Goal: Task Accomplishment & Management: Manage account settings

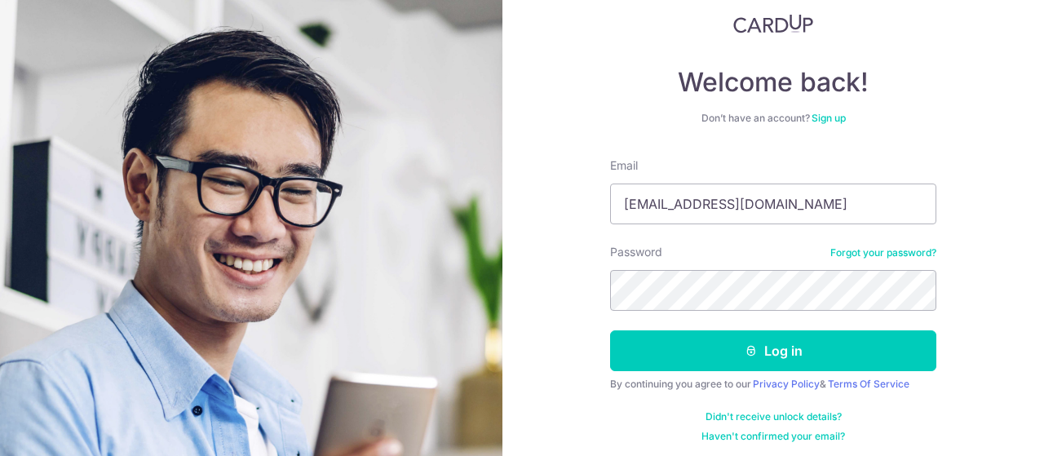
scroll to position [109, 0]
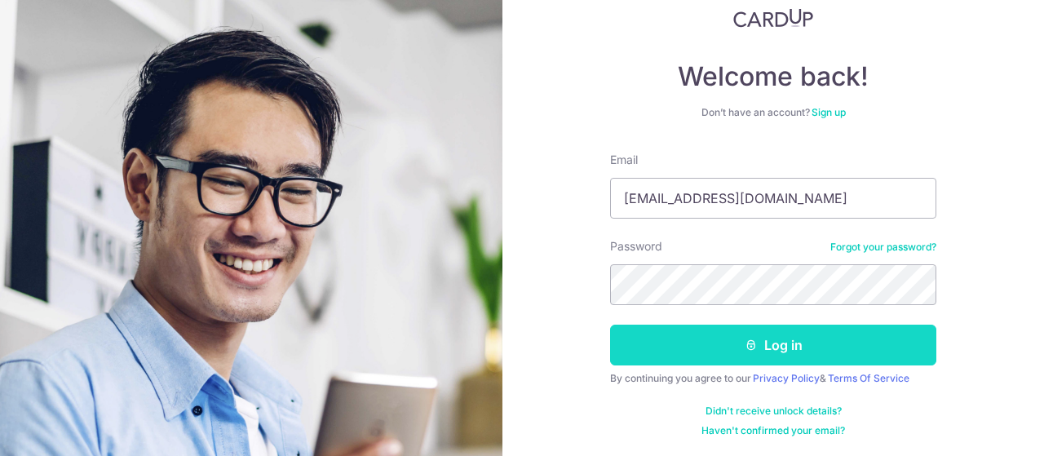
click at [743, 349] on button "Log in" at bounding box center [773, 344] width 326 height 41
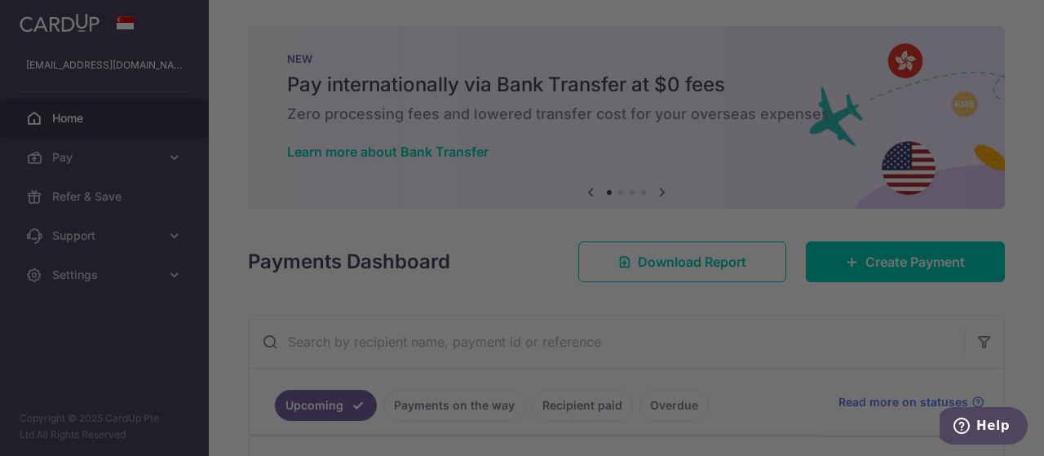
click at [769, 347] on div at bounding box center [527, 230] width 1054 height 461
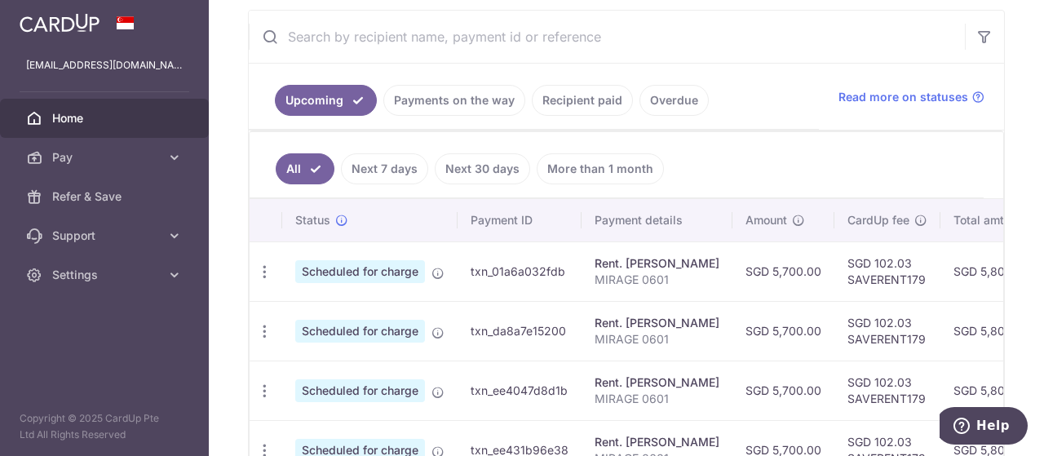
scroll to position [364, 0]
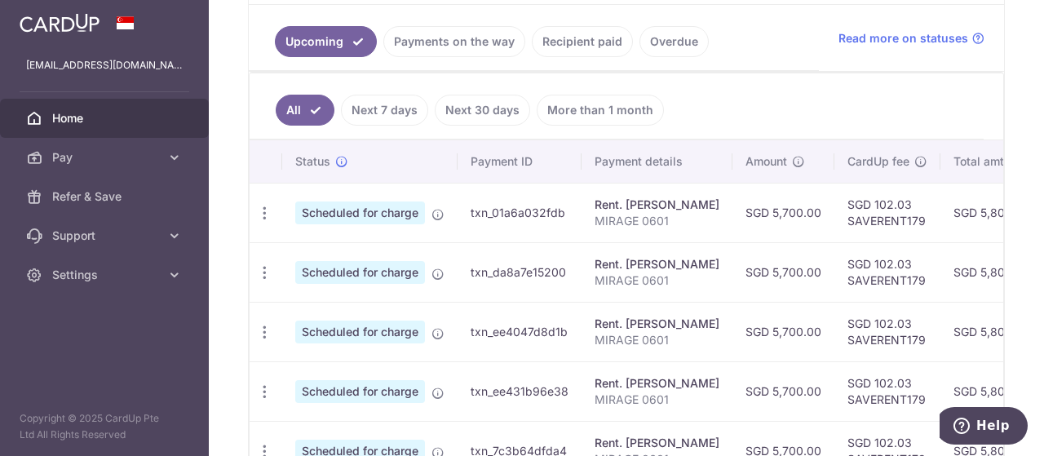
click at [384, 201] on span "Scheduled for charge" at bounding box center [360, 212] width 130 height 23
click at [977, 203] on td "SGD 5,802.03" at bounding box center [991, 213] width 103 height 60
click at [169, 155] on icon at bounding box center [174, 157] width 16 height 16
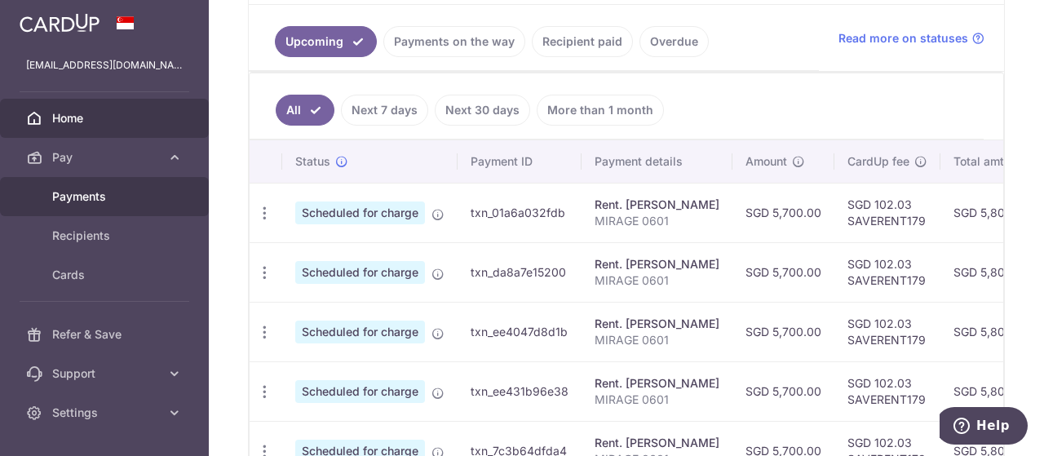
click at [117, 205] on link "Payments" at bounding box center [104, 196] width 209 height 39
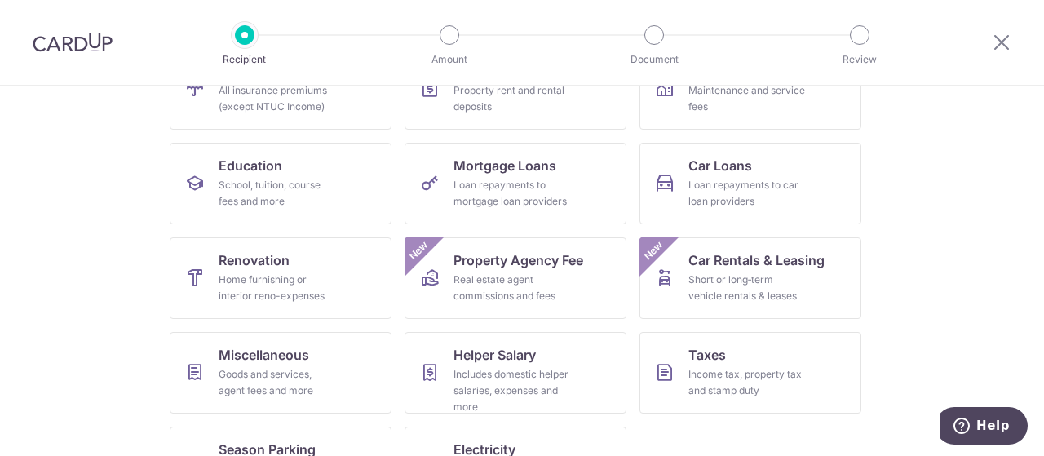
scroll to position [273, 0]
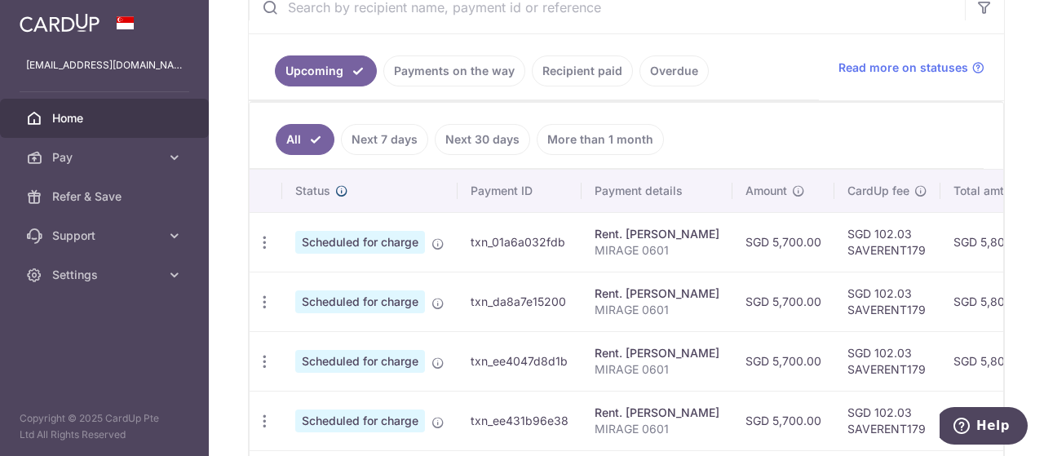
scroll to position [334, 0]
click at [259, 302] on icon "button" at bounding box center [264, 301] width 17 height 17
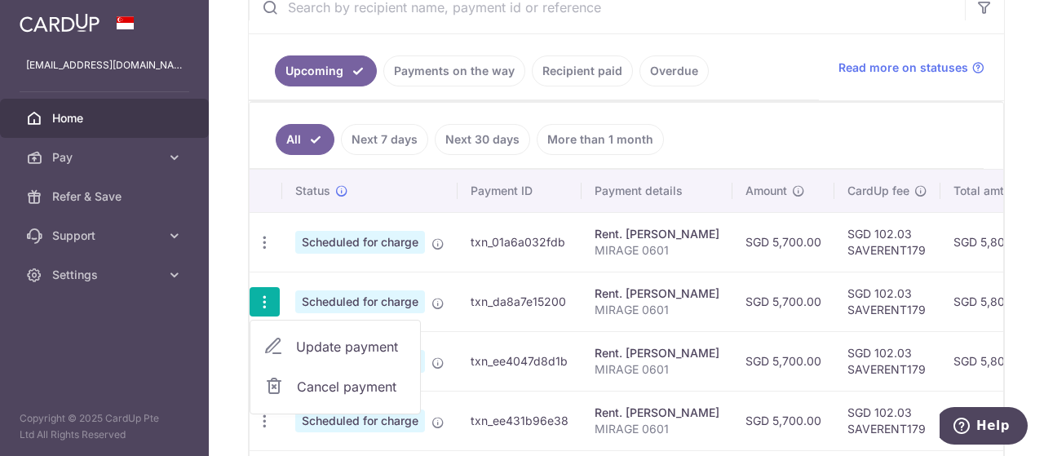
click at [259, 302] on icon "button" at bounding box center [264, 301] width 17 height 17
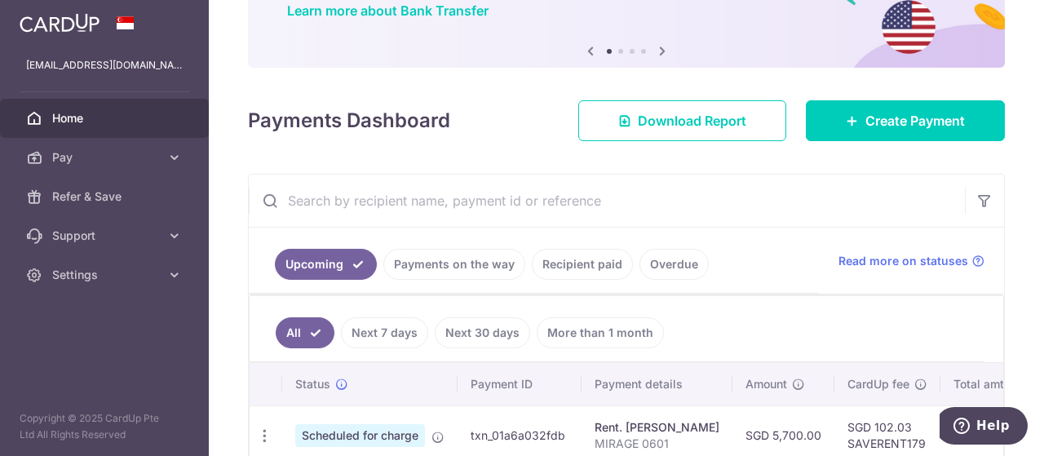
scroll to position [126, 0]
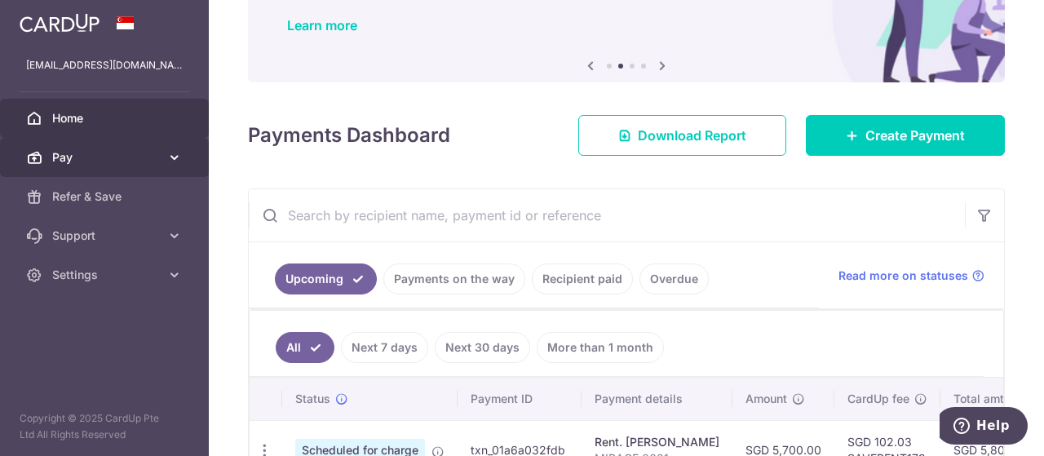
click at [176, 149] on icon at bounding box center [174, 157] width 16 height 16
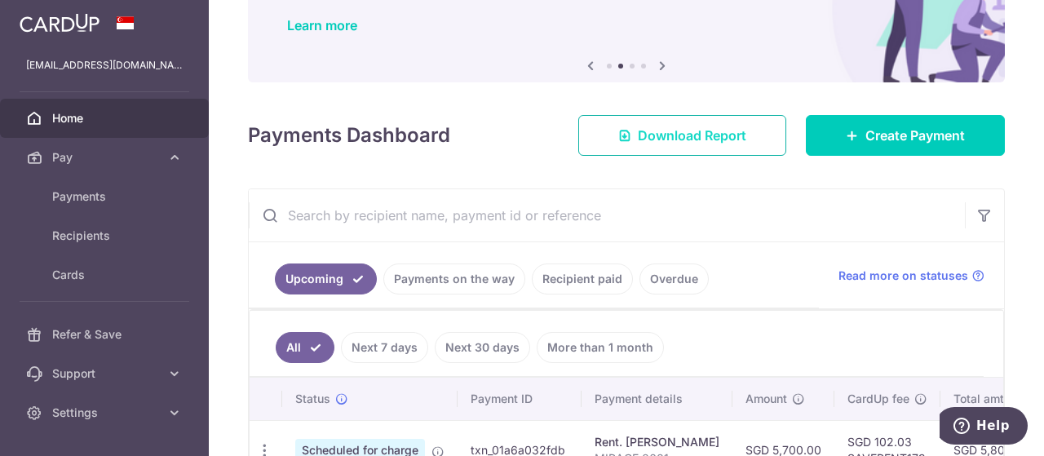
click at [744, 134] on span "Download Report" at bounding box center [692, 136] width 108 height 20
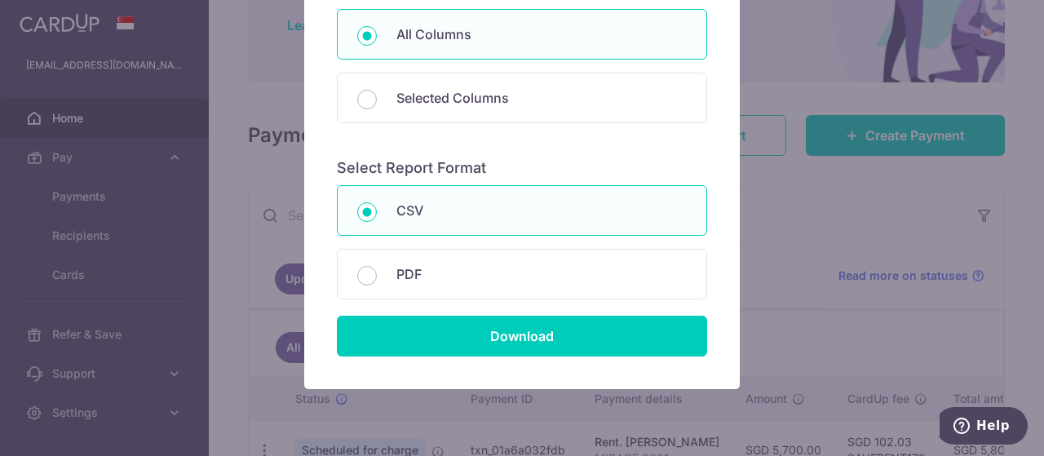
scroll to position [223, 0]
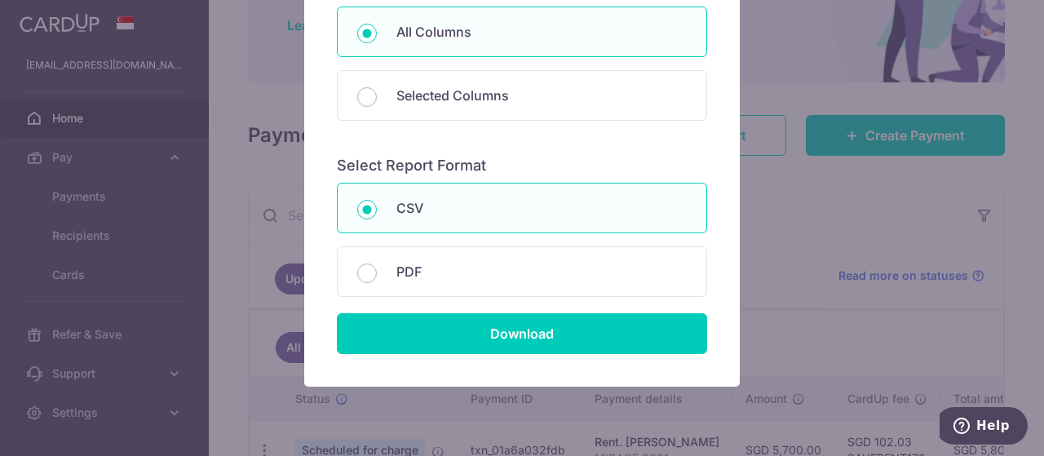
click at [814, 228] on div "Report Preference Select Report Columns All Columns Selected Columns Payment Id…" at bounding box center [522, 228] width 1044 height 456
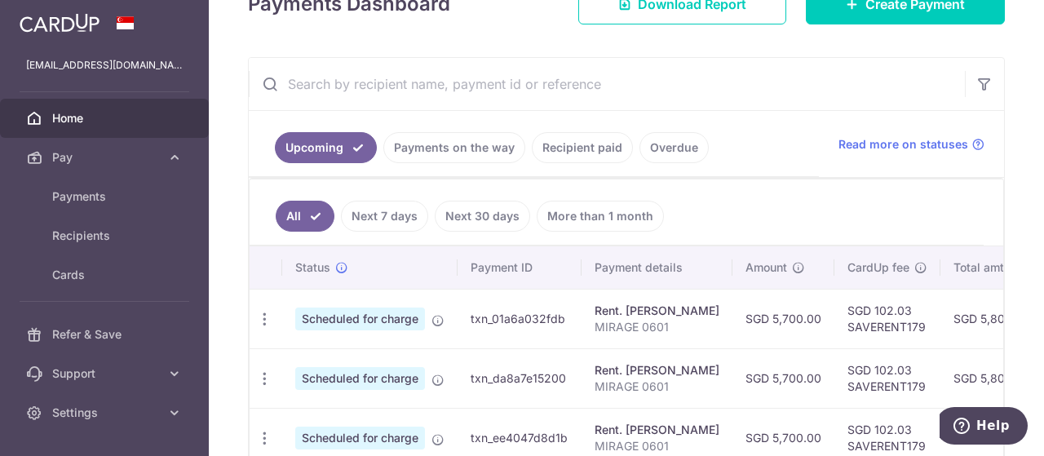
scroll to position [279, 0]
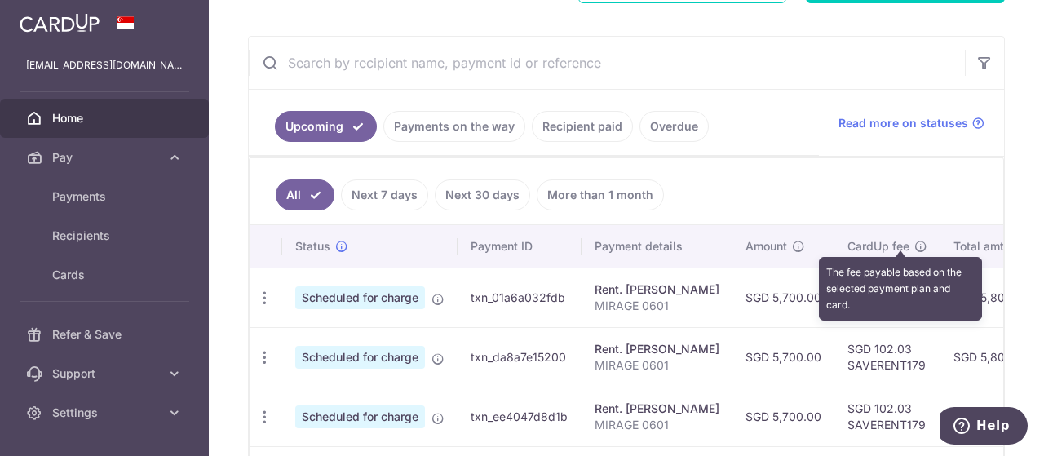
click at [914, 240] on icon at bounding box center [920, 246] width 13 height 13
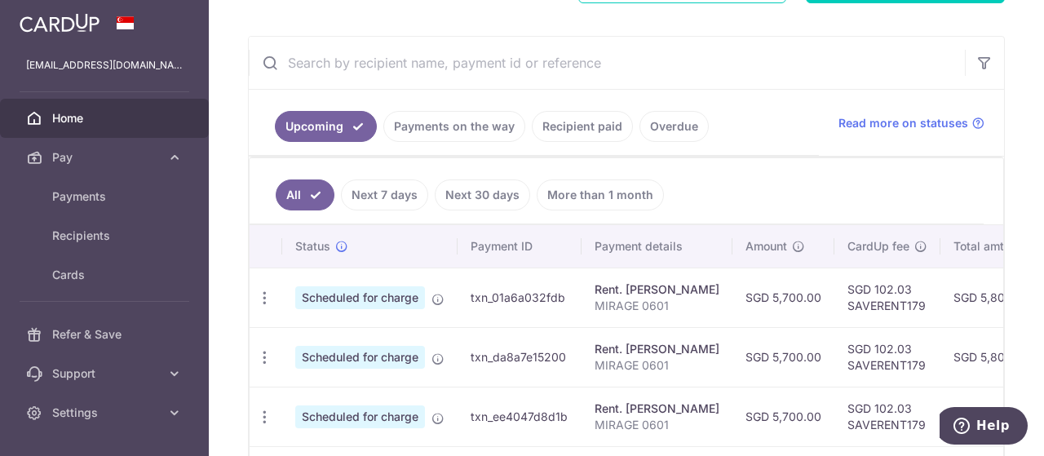
click at [836, 307] on td "SGD 102.03 SAVERENT179" at bounding box center [887, 297] width 106 height 60
click at [863, 307] on td "SGD 102.03 SAVERENT179" at bounding box center [887, 297] width 106 height 60
click at [42, 19] on img at bounding box center [60, 23] width 80 height 20
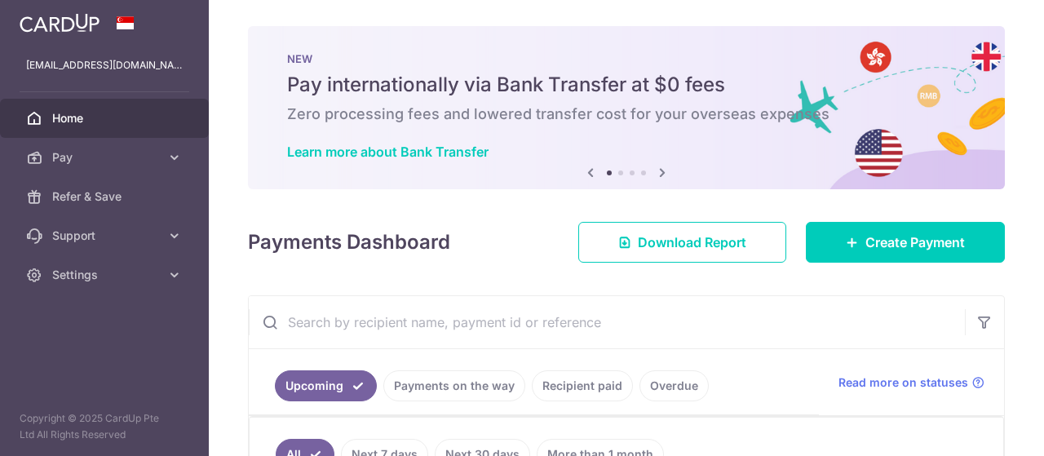
scroll to position [0, 0]
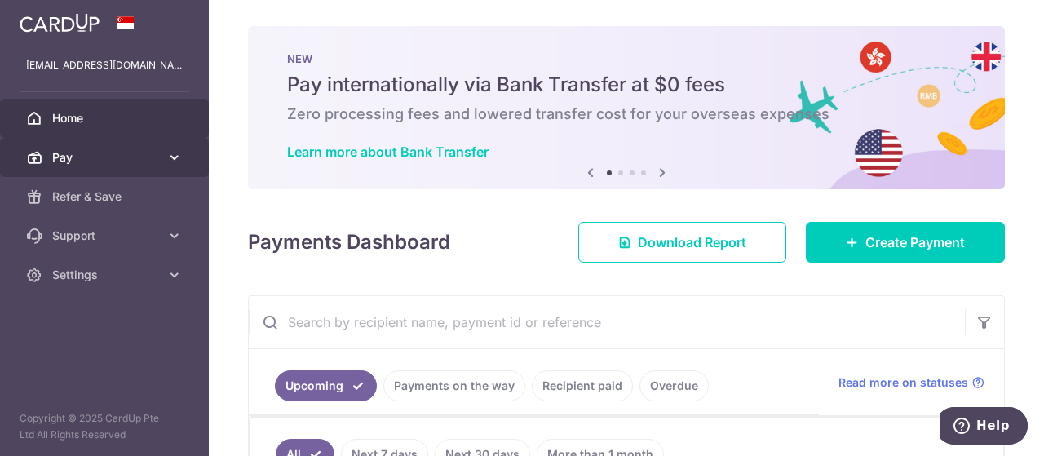
click at [190, 146] on link "Pay" at bounding box center [104, 157] width 209 height 39
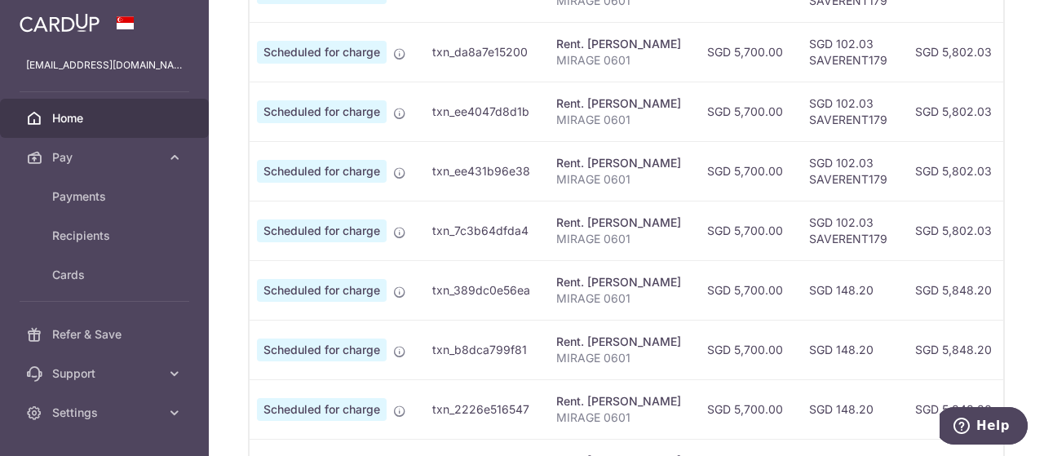
scroll to position [563, 0]
